Goal: Transaction & Acquisition: Purchase product/service

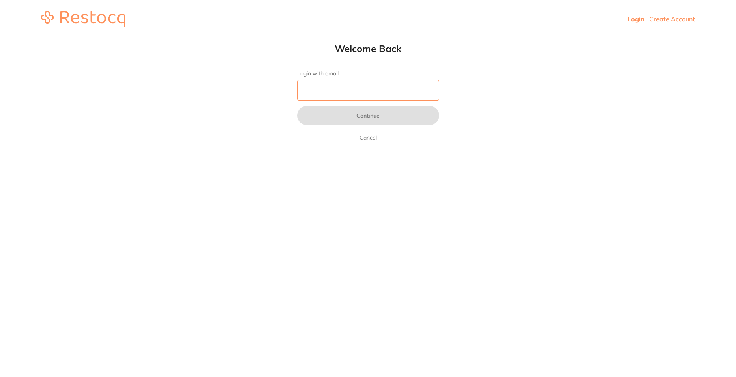
click at [332, 93] on input "Login with email" at bounding box center [368, 90] width 142 height 21
type input "[EMAIL_ADDRESS][DOMAIN_NAME]"
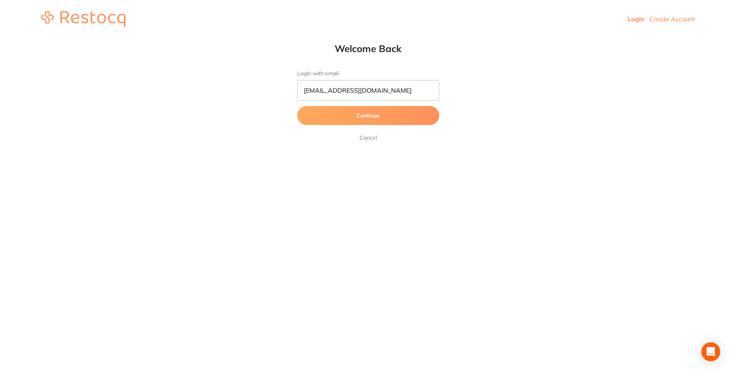
click at [336, 121] on button "Continue" at bounding box center [368, 115] width 142 height 19
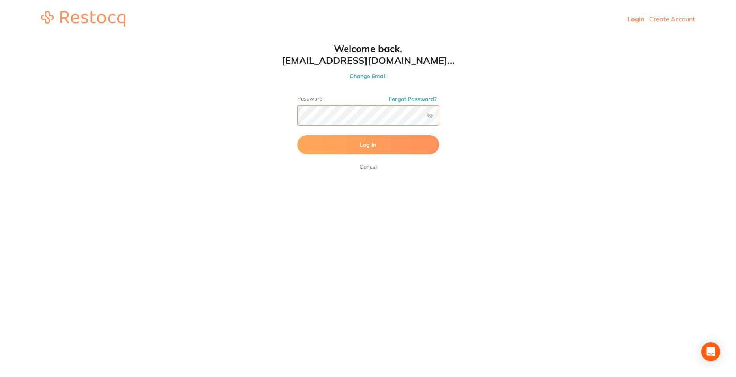
click at [297, 135] on button "Log In" at bounding box center [368, 144] width 142 height 19
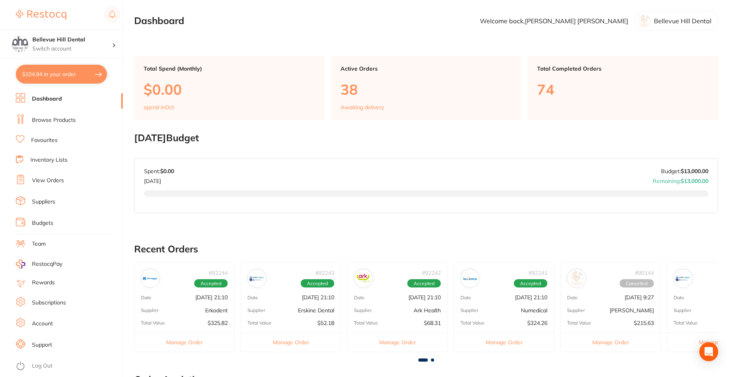
click at [56, 121] on link "Browse Products" at bounding box center [54, 120] width 44 height 8
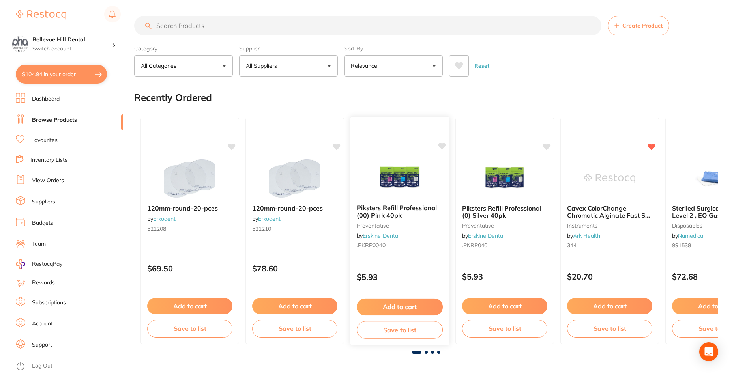
click at [406, 199] on div "Piksters Refill Professional (00) Pink 40pk preventative by [PERSON_NAME] Denta…" at bounding box center [399, 228] width 99 height 60
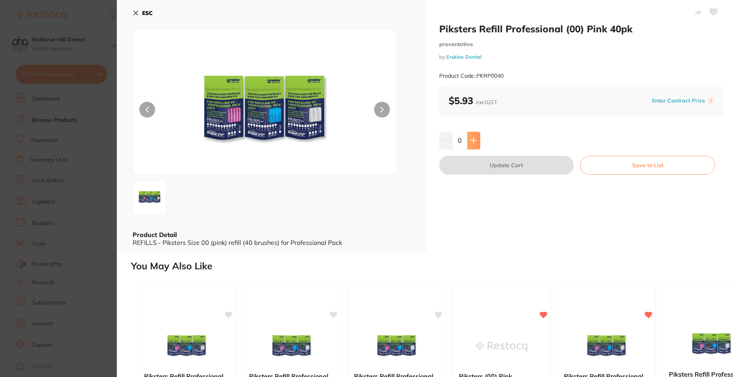
click at [475, 137] on icon at bounding box center [473, 140] width 6 height 6
click at [473, 145] on button at bounding box center [473, 140] width 13 height 17
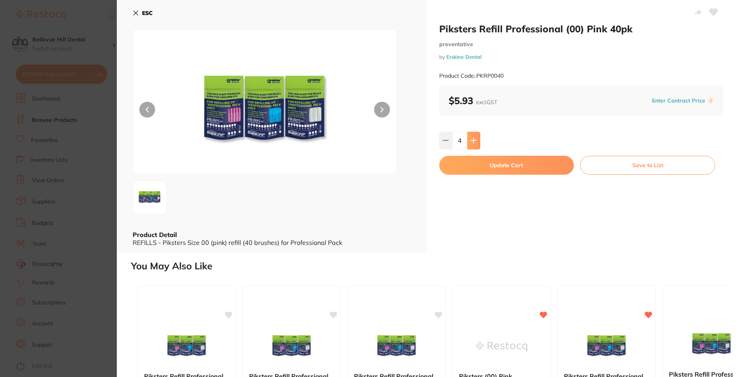
type input "5"
click at [480, 164] on button "Update Cart" at bounding box center [506, 165] width 135 height 19
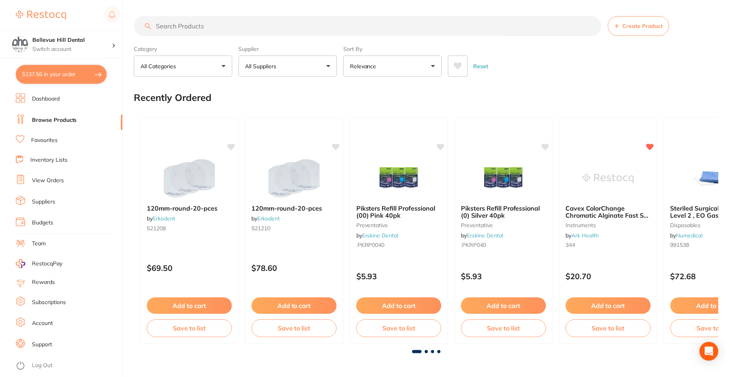
scroll to position [2, 0]
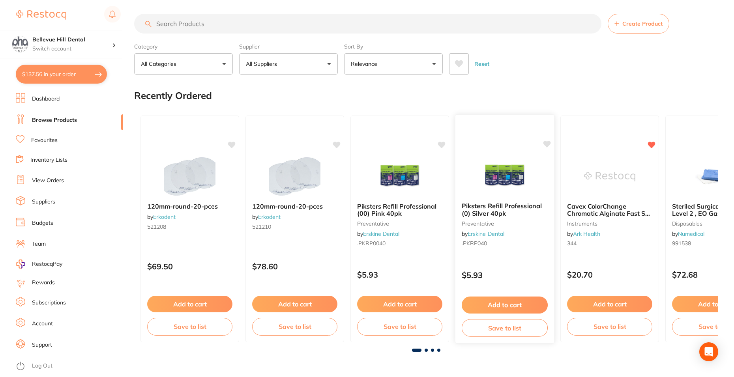
click at [483, 151] on div "Piksters Refill Professional (0) Silver 40pk preventative by [PERSON_NAME] Dent…" at bounding box center [505, 228] width 100 height 229
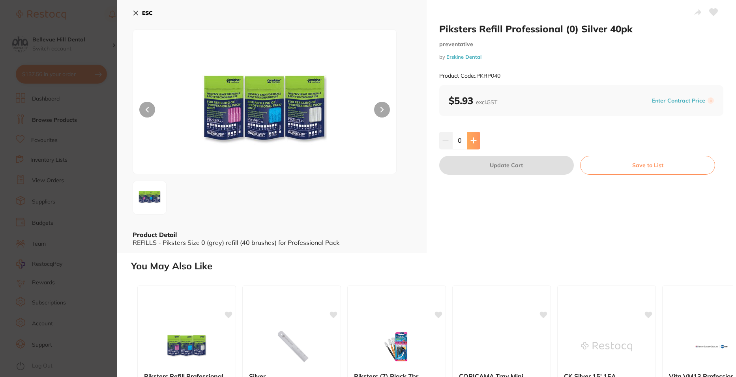
click at [470, 143] on icon at bounding box center [473, 140] width 6 height 6
click at [471, 143] on icon at bounding box center [473, 140] width 6 height 6
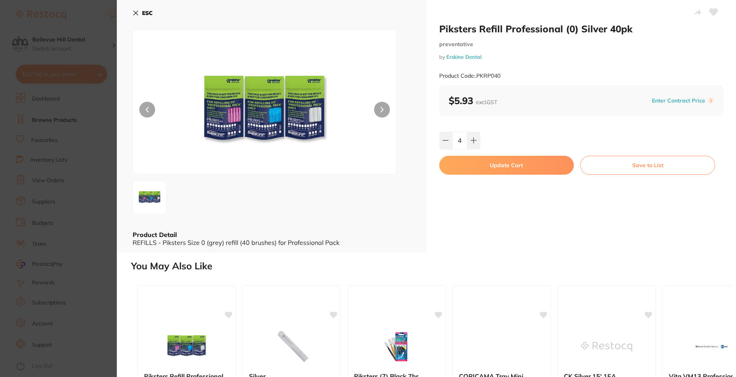
type input "5"
click at [483, 161] on button "Update Cart" at bounding box center [506, 165] width 135 height 19
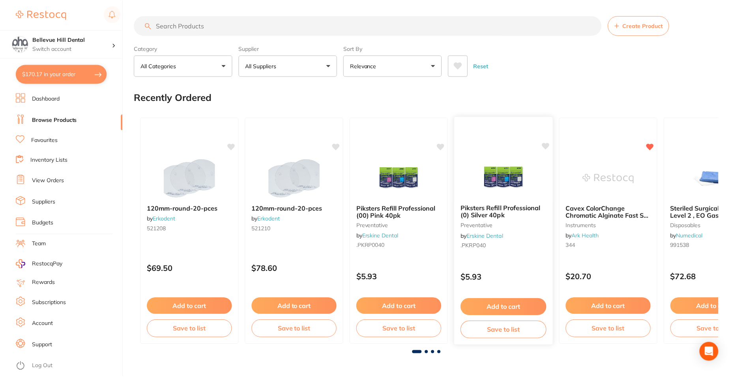
scroll to position [2, 0]
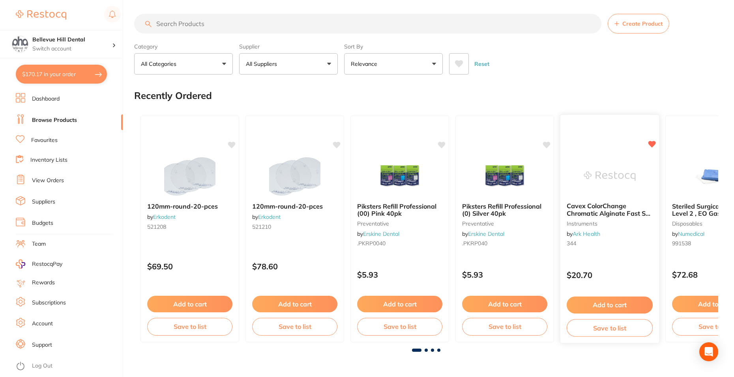
click at [588, 182] on img at bounding box center [610, 176] width 52 height 40
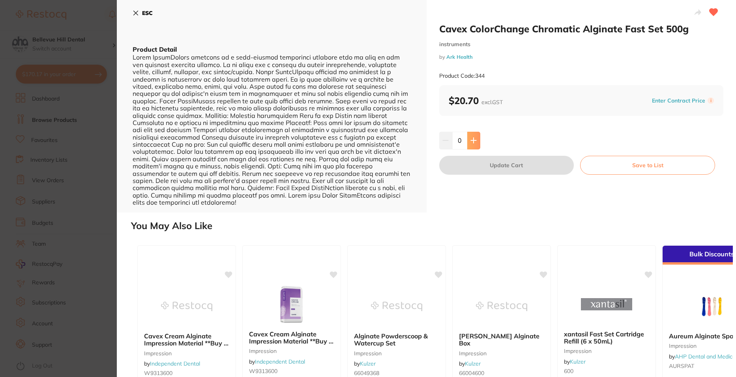
click at [475, 142] on icon at bounding box center [473, 140] width 6 height 6
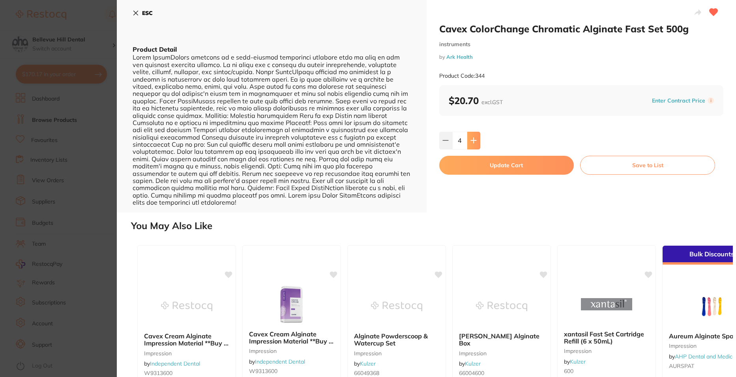
type input "5"
click at [487, 170] on button "Update Cart" at bounding box center [506, 165] width 135 height 19
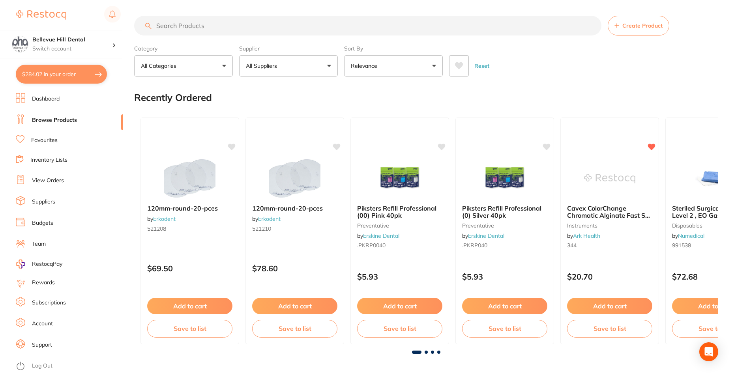
click at [246, 24] on input "search" at bounding box center [367, 26] width 467 height 20
type input "stone"
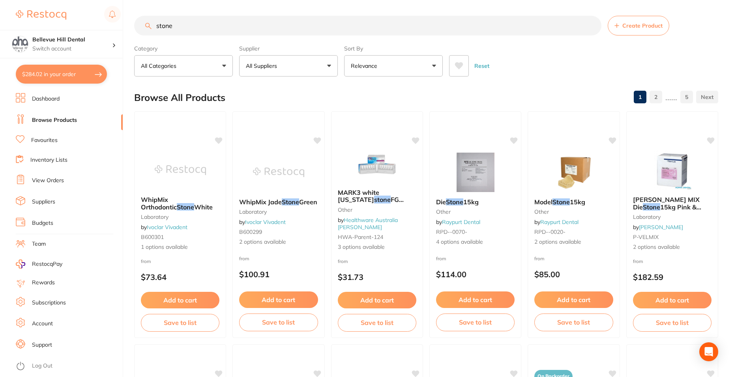
drag, startPoint x: 174, startPoint y: 28, endPoint x: 156, endPoint y: 26, distance: 18.3
click at [156, 26] on input "stone" at bounding box center [367, 26] width 467 height 20
type input "[PERSON_NAME]"
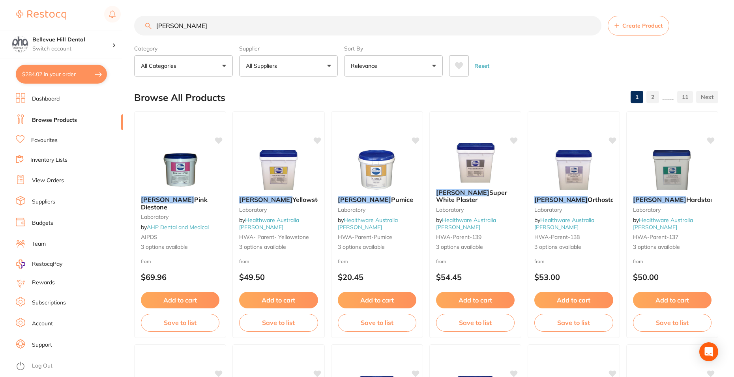
drag, startPoint x: 191, startPoint y: 27, endPoint x: 158, endPoint y: 26, distance: 33.6
click at [158, 26] on input "[PERSON_NAME]" at bounding box center [367, 26] width 467 height 20
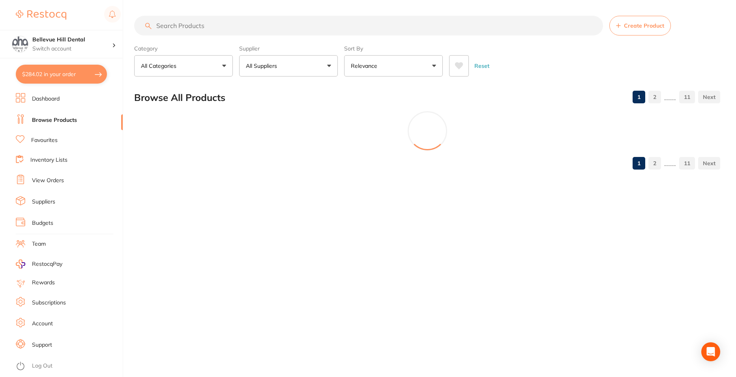
click at [253, 59] on button "All Suppliers" at bounding box center [288, 65] width 99 height 21
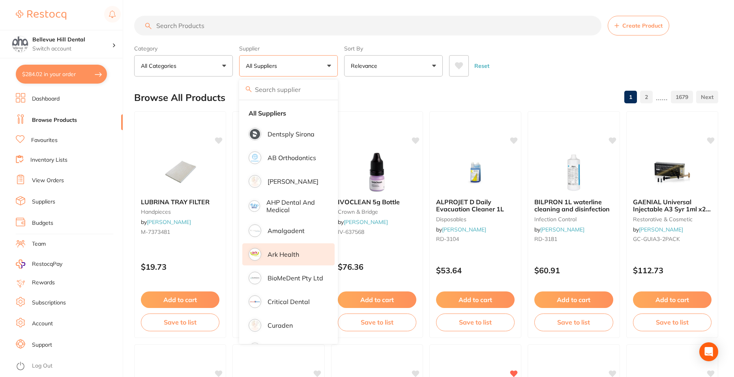
click at [286, 253] on p "Ark Health" at bounding box center [284, 254] width 32 height 7
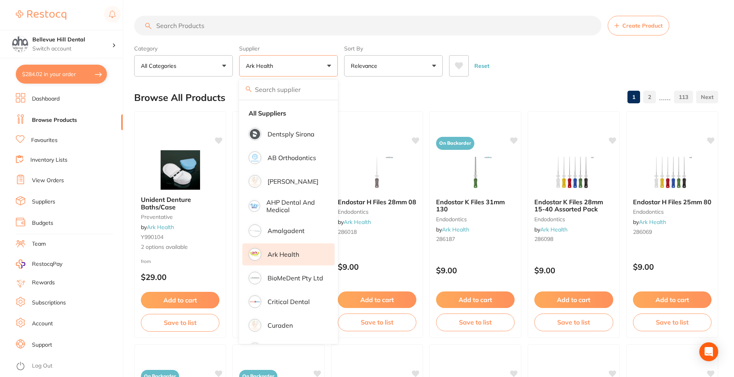
click at [498, 45] on div "Category All Categories All Categories anaesthetic articulating burs disposable…" at bounding box center [426, 59] width 584 height 35
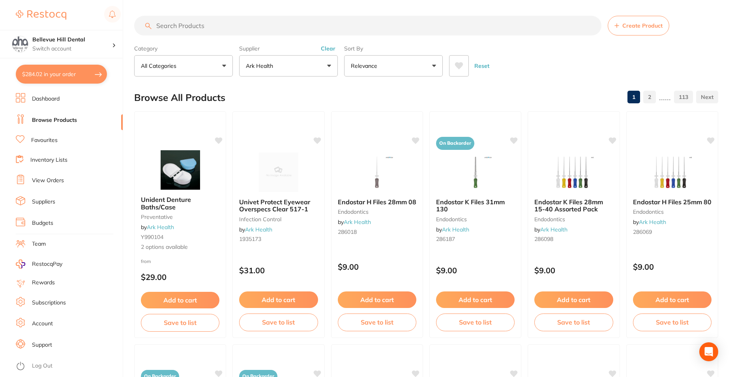
click at [169, 26] on input "search" at bounding box center [367, 26] width 467 height 20
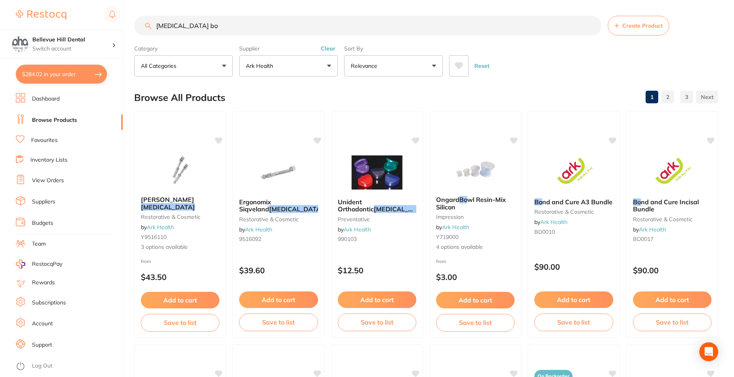
type input "[MEDICAL_DATA] bo"
drag, startPoint x: 218, startPoint y: 34, endPoint x: 151, endPoint y: 24, distance: 68.2
click at [148, 22] on section "[MEDICAL_DATA] bo Create Product Category All Categories All Categories anaesth…" at bounding box center [426, 46] width 584 height 61
click at [194, 21] on input "[MEDICAL_DATA] bo" at bounding box center [367, 26] width 467 height 20
drag, startPoint x: 195, startPoint y: 24, endPoint x: 153, endPoint y: 28, distance: 42.0
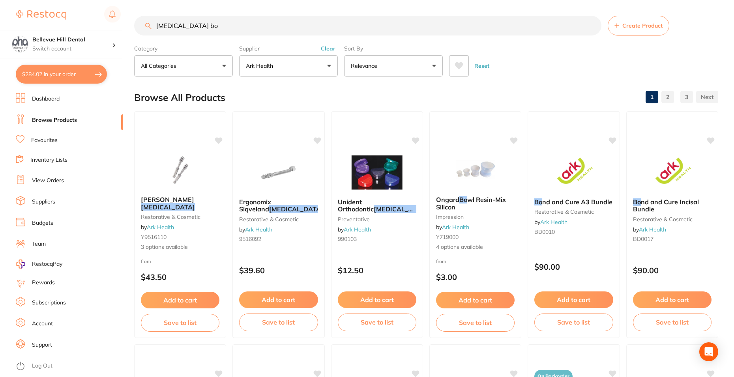
click at [153, 28] on input "[MEDICAL_DATA] bo" at bounding box center [367, 26] width 467 height 20
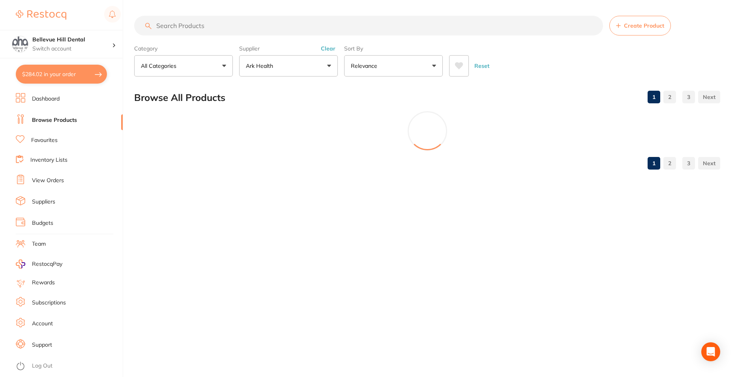
click at [255, 66] on p "Ark Health" at bounding box center [261, 66] width 30 height 8
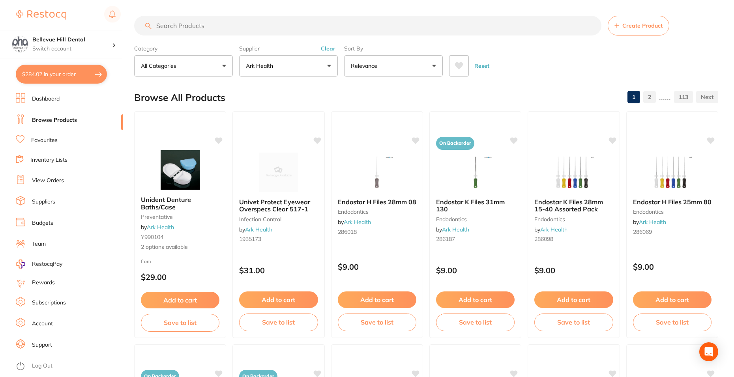
click at [193, 25] on input "search" at bounding box center [367, 26] width 467 height 20
click at [298, 72] on button "Ark Health" at bounding box center [288, 65] width 99 height 21
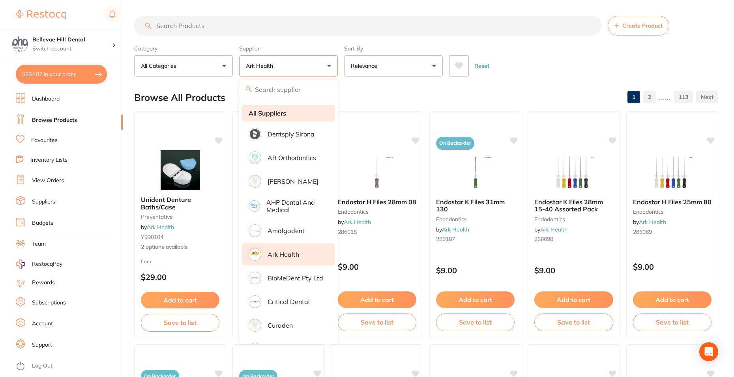
click at [289, 114] on li "All Suppliers" at bounding box center [288, 113] width 92 height 17
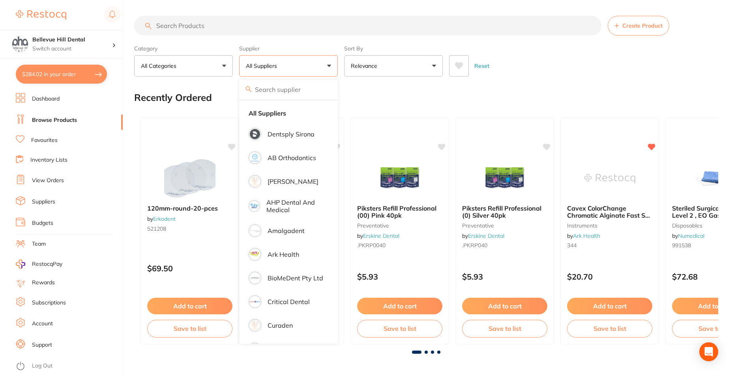
click at [238, 31] on input "search" at bounding box center [367, 26] width 467 height 20
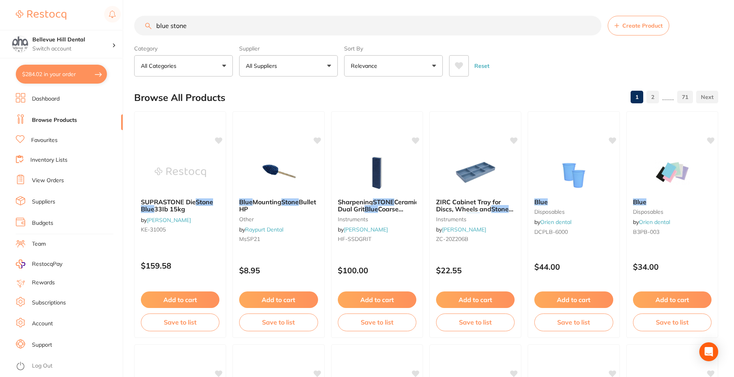
click at [268, 66] on p "All Suppliers" at bounding box center [263, 66] width 34 height 8
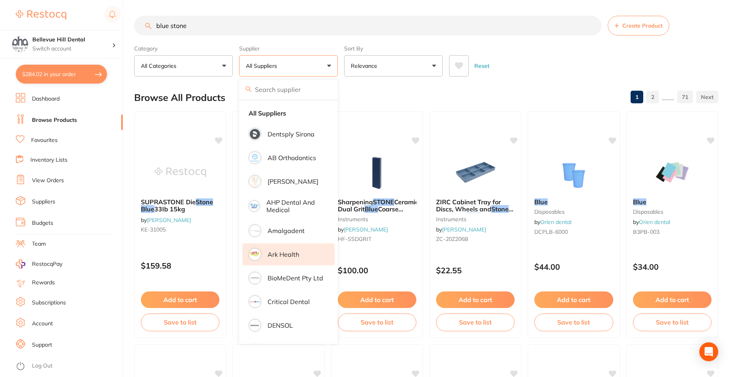
click at [287, 257] on p "Ark Health" at bounding box center [284, 254] width 32 height 7
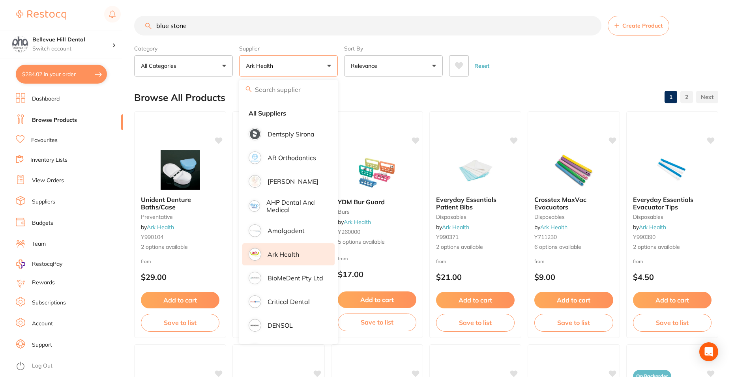
click at [516, 98] on div "Browse All Products 1 2" at bounding box center [426, 97] width 584 height 26
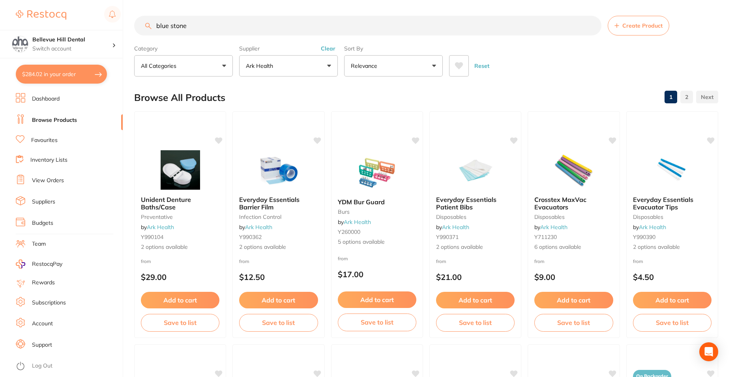
drag, startPoint x: 185, startPoint y: 28, endPoint x: 162, endPoint y: 52, distance: 33.2
click at [152, 28] on input "blue stone" at bounding box center [367, 26] width 467 height 20
type input "999136"
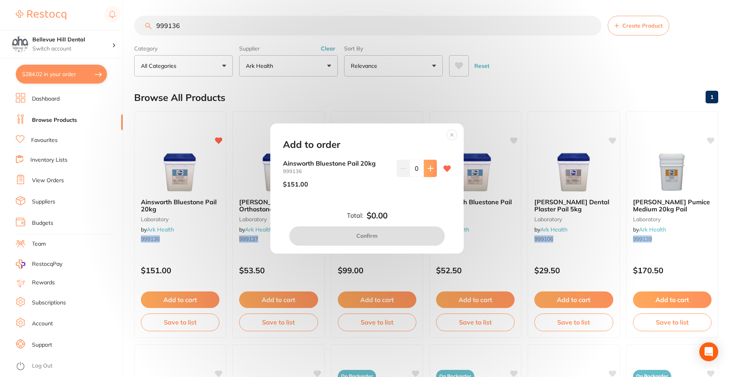
click at [431, 167] on icon at bounding box center [430, 168] width 6 height 6
type input "1"
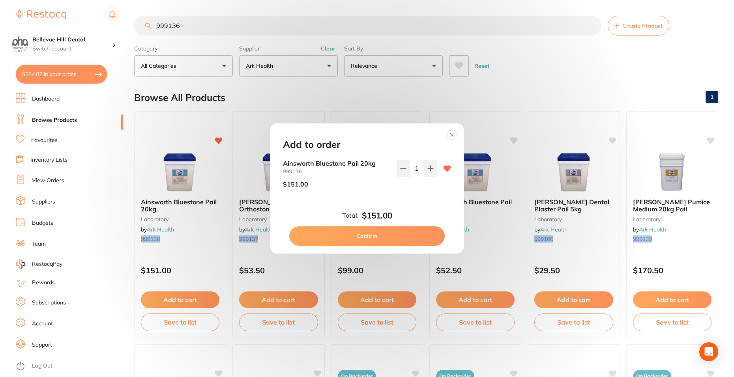
click at [390, 233] on button "Confirm" at bounding box center [366, 236] width 155 height 19
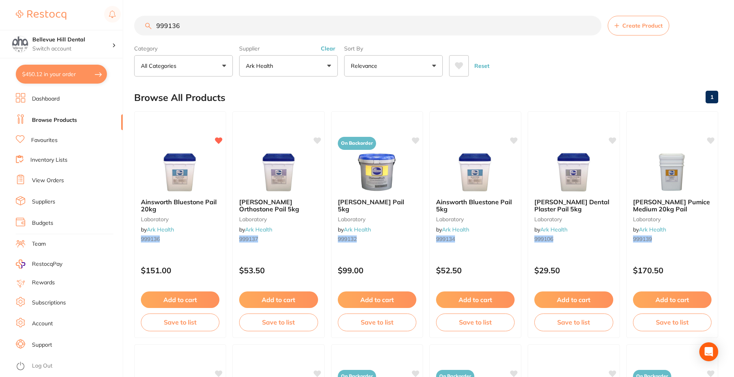
drag, startPoint x: 191, startPoint y: 21, endPoint x: 164, endPoint y: 29, distance: 27.5
click at [164, 29] on input "999136" at bounding box center [367, 26] width 467 height 20
type input "990412"
